Goal: Task Accomplishment & Management: Manage account settings

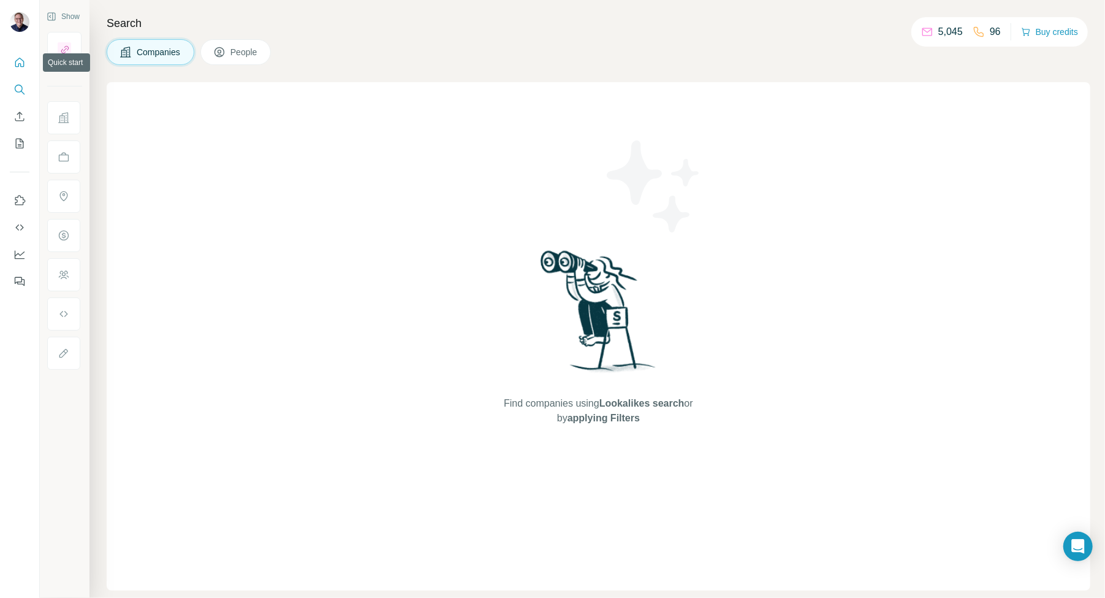
click at [21, 64] on icon "Quick start" at bounding box center [19, 62] width 12 height 12
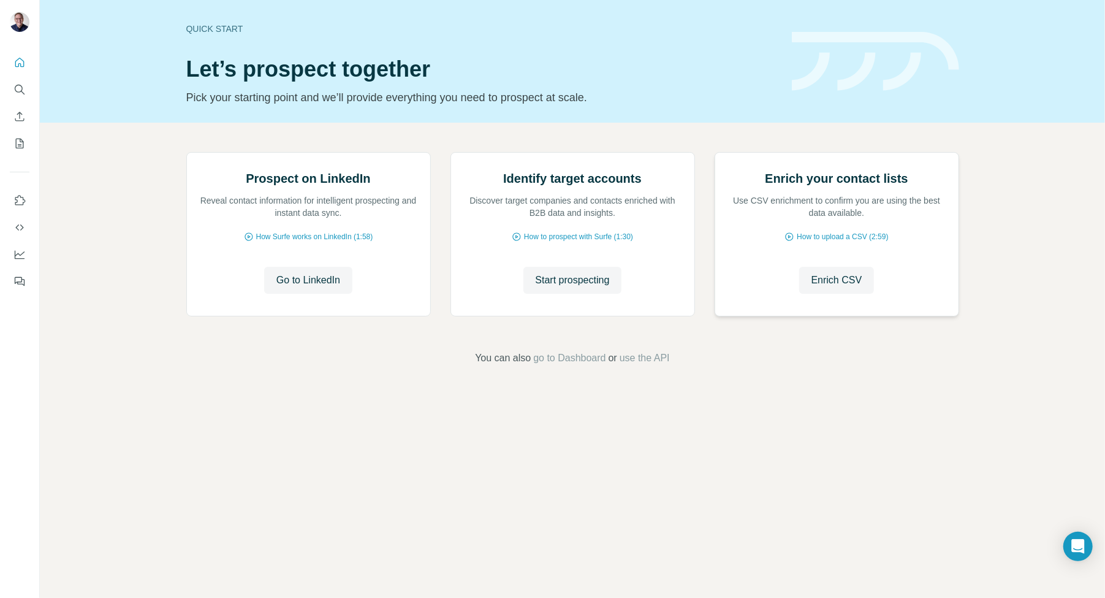
click at [815, 187] on h2 "Enrich your contact lists" at bounding box center [836, 178] width 143 height 17
click at [17, 116] on icon "Enrich CSV" at bounding box center [19, 116] width 12 height 12
click at [19, 146] on icon "My lists" at bounding box center [21, 143] width 6 height 8
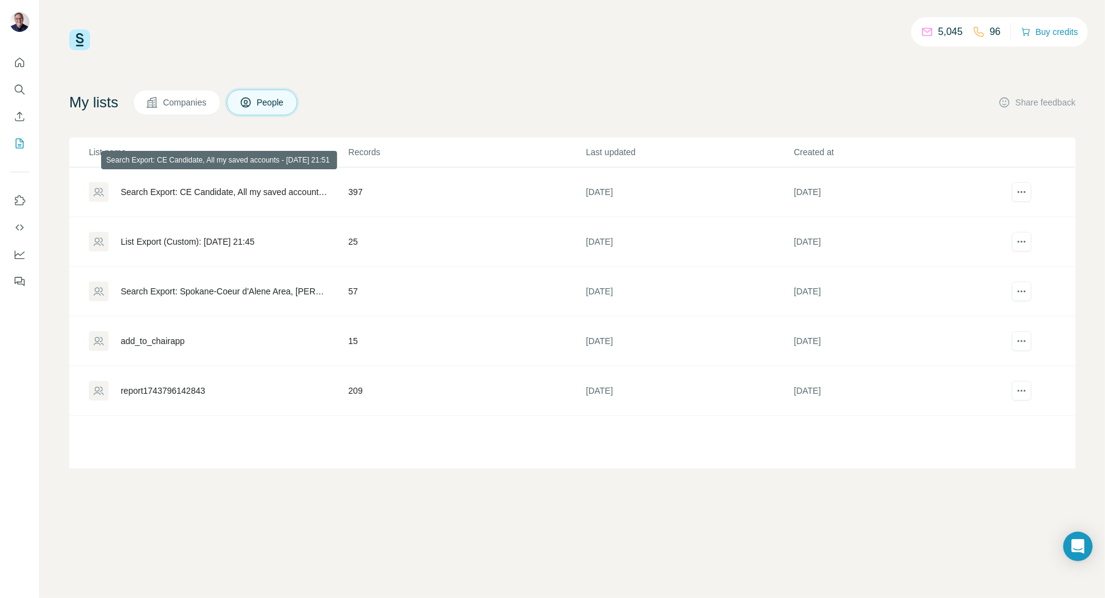
click at [237, 192] on div "Search Export: CE Candidate, All my saved accounts - [DATE] 21:51" at bounding box center [224, 192] width 207 height 12
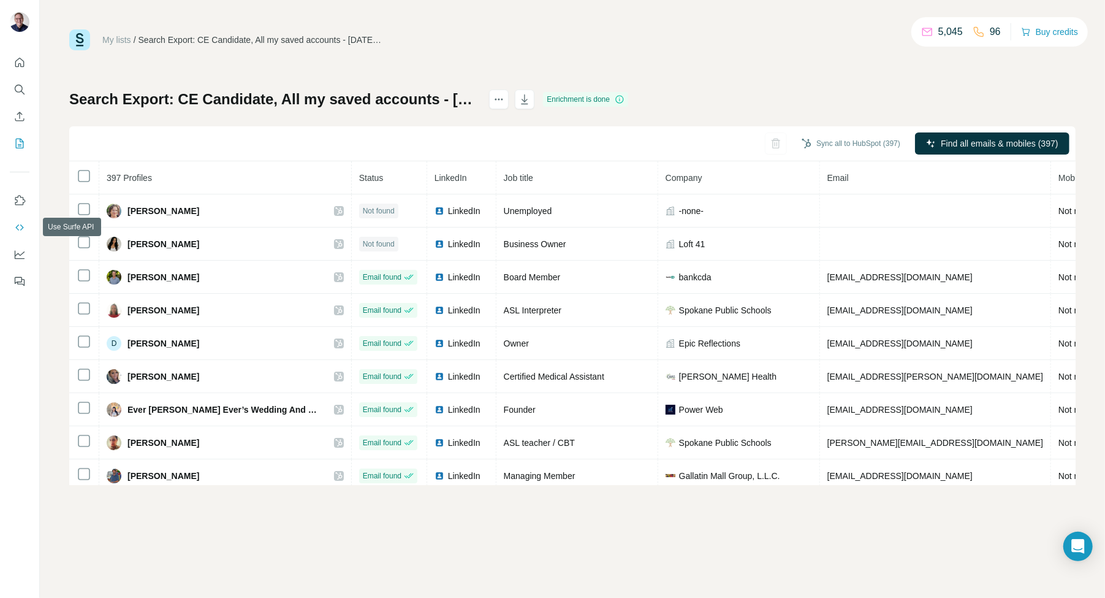
click at [22, 224] on icon "Use Surfe API" at bounding box center [19, 227] width 12 height 12
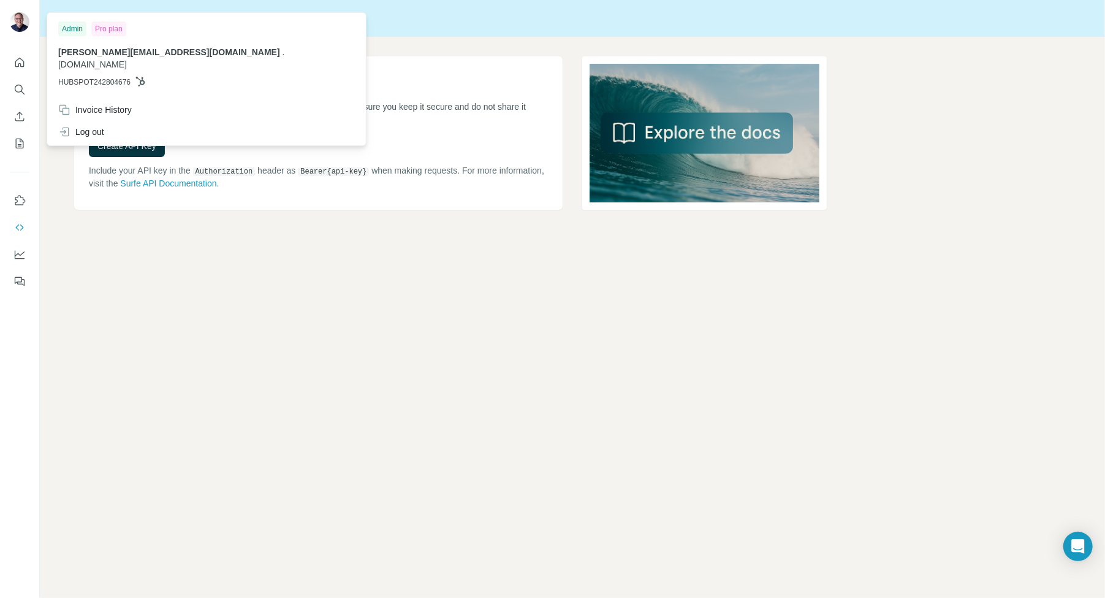
click at [22, 23] on img at bounding box center [20, 22] width 20 height 20
click at [18, 15] on img at bounding box center [20, 22] width 20 height 20
click at [707, 137] on img at bounding box center [704, 132] width 245 height 153
